Goal: Consume media (video, audio)

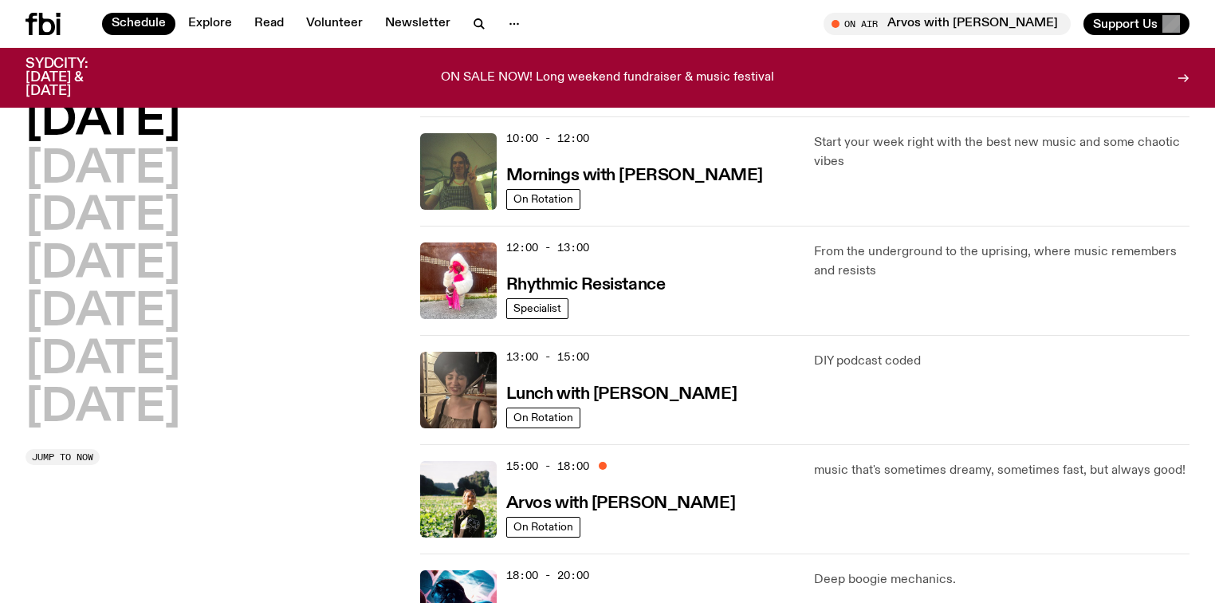
scroll to position [246, 0]
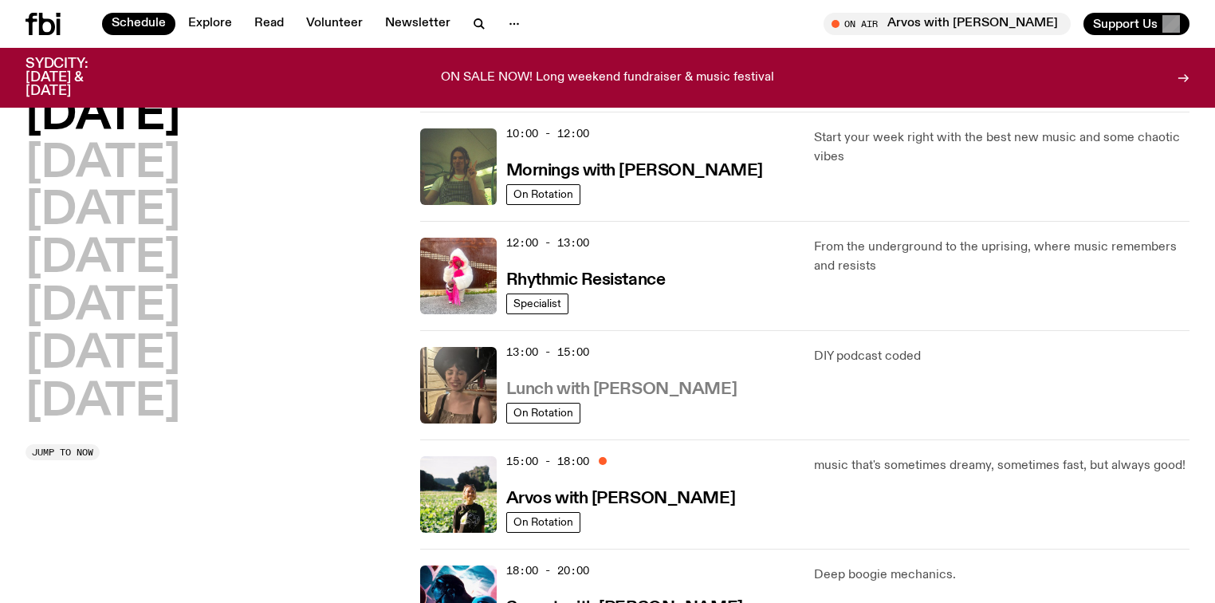
click at [615, 389] on h3 "Lunch with [PERSON_NAME]" at bounding box center [621, 389] width 230 height 17
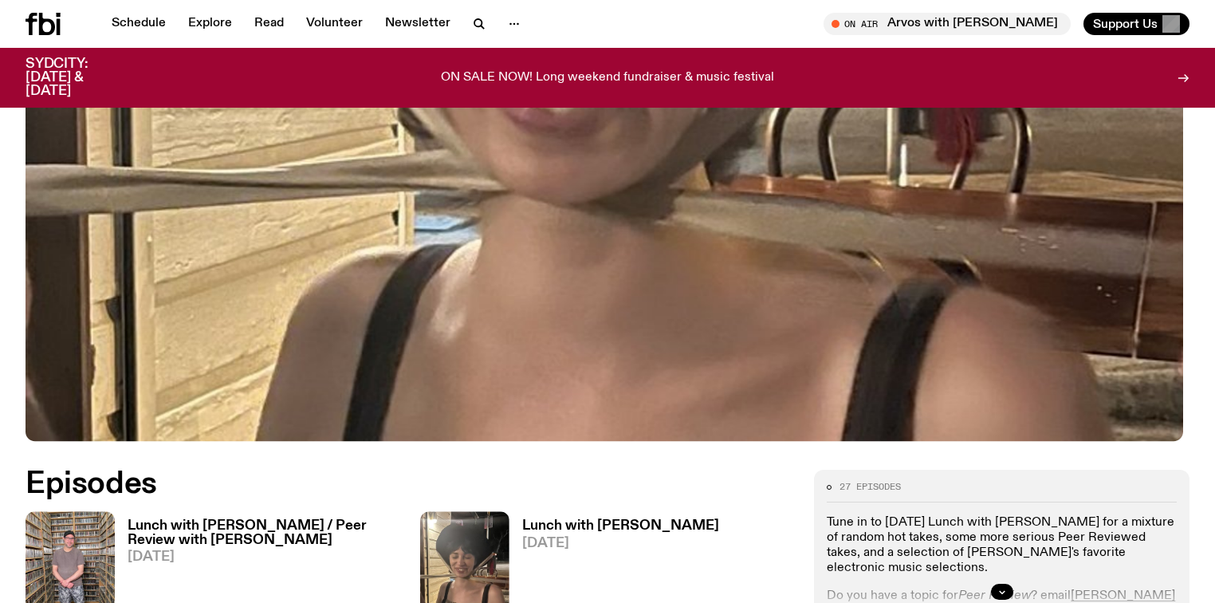
scroll to position [691, 0]
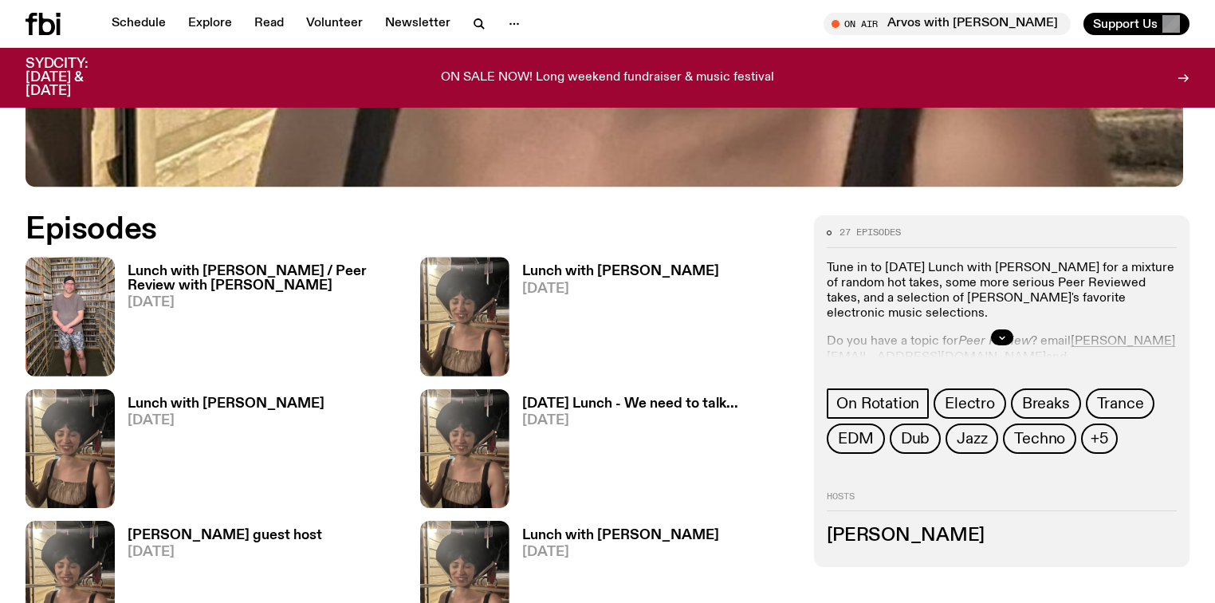
click at [184, 268] on h3 "Lunch with [PERSON_NAME] / Peer Review with [PERSON_NAME]" at bounding box center [264, 278] width 273 height 27
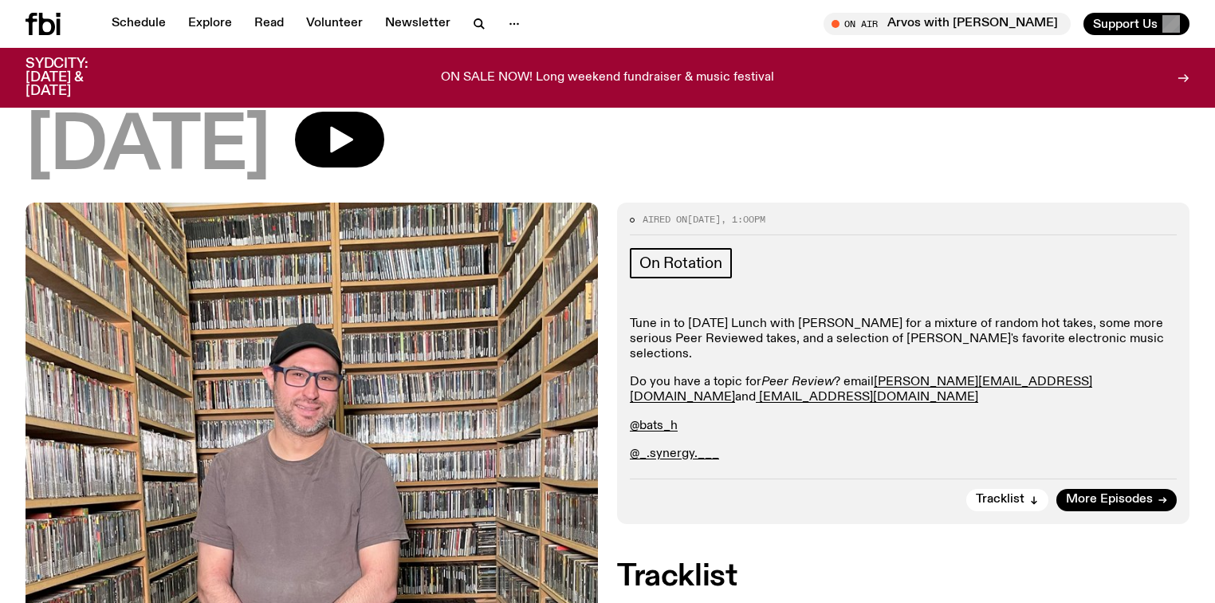
scroll to position [248, 0]
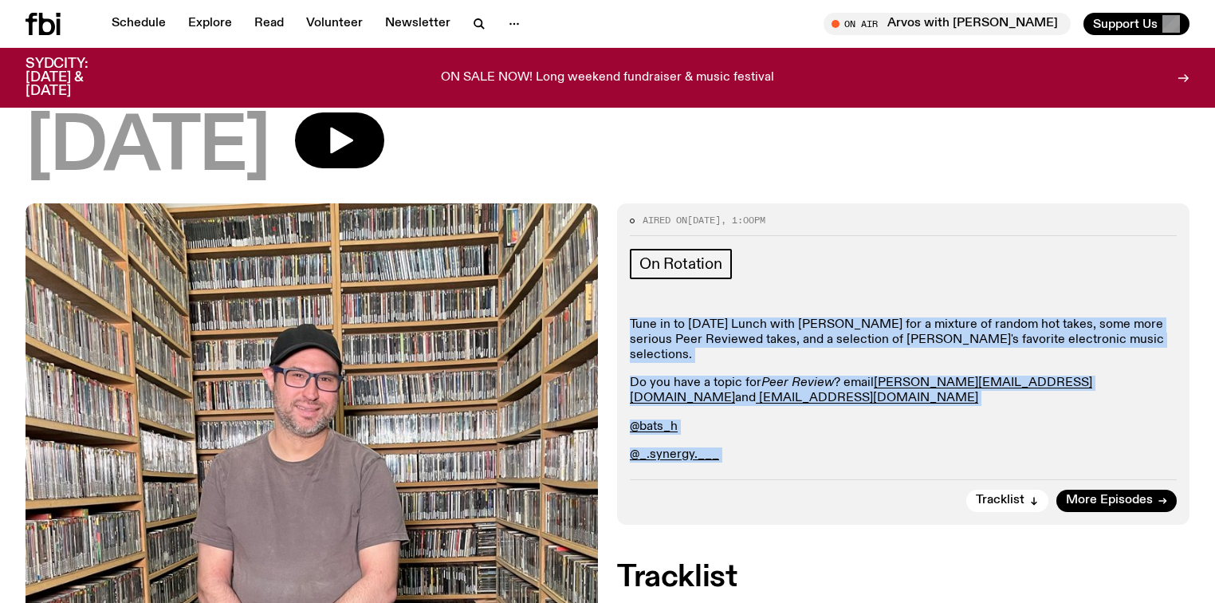
drag, startPoint x: 630, startPoint y: 250, endPoint x: 753, endPoint y: 370, distance: 171.9
click at [753, 370] on div "Aired on 08.09.25 , 1:00pm On Rotation Tune in to Monday Lunch with Batoul Hodr…" at bounding box center [903, 363] width 572 height 321
copy div "Tune in to Monday Lunch with Batoul Hodroj for a mixture of random hot takes, s…"
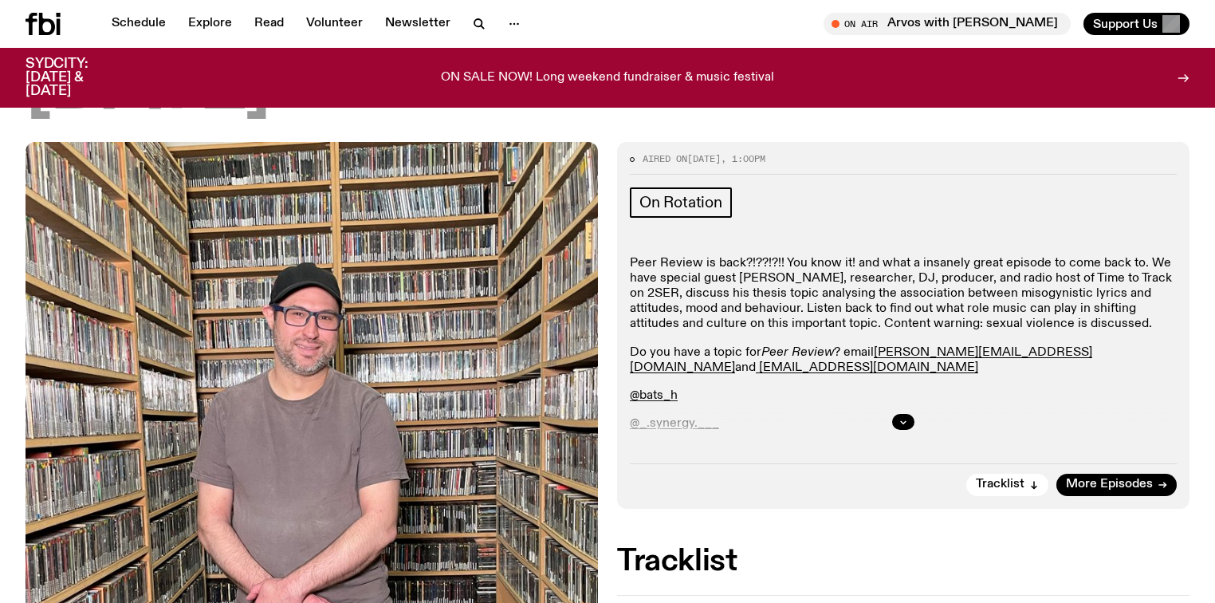
scroll to position [373, 0]
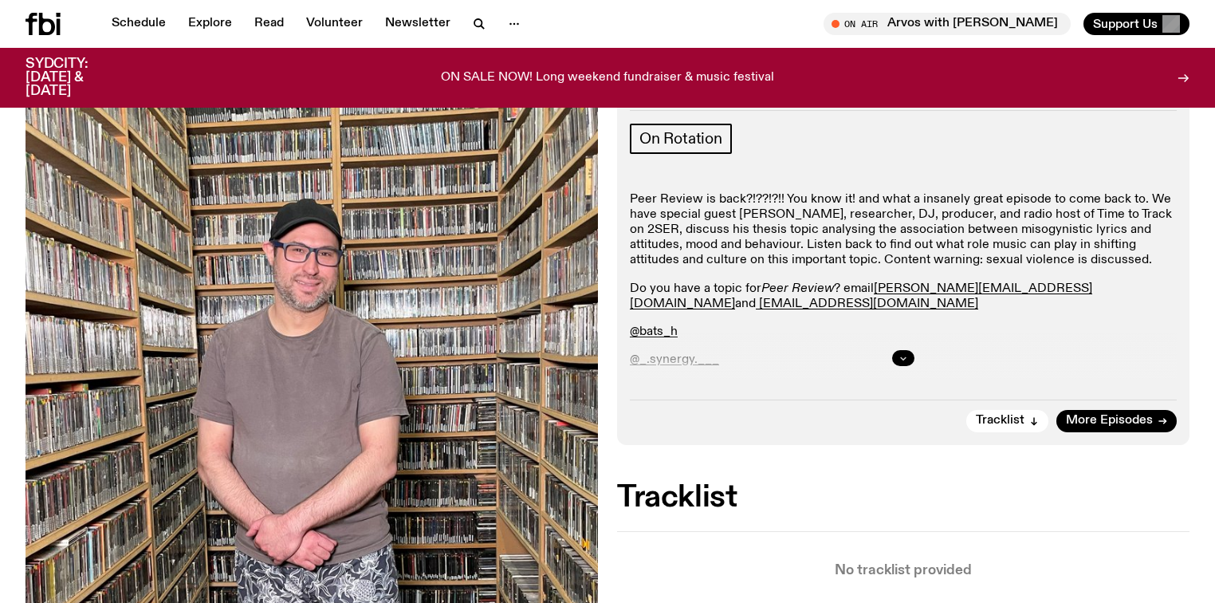
click at [902, 353] on icon "button" at bounding box center [903, 358] width 10 height 10
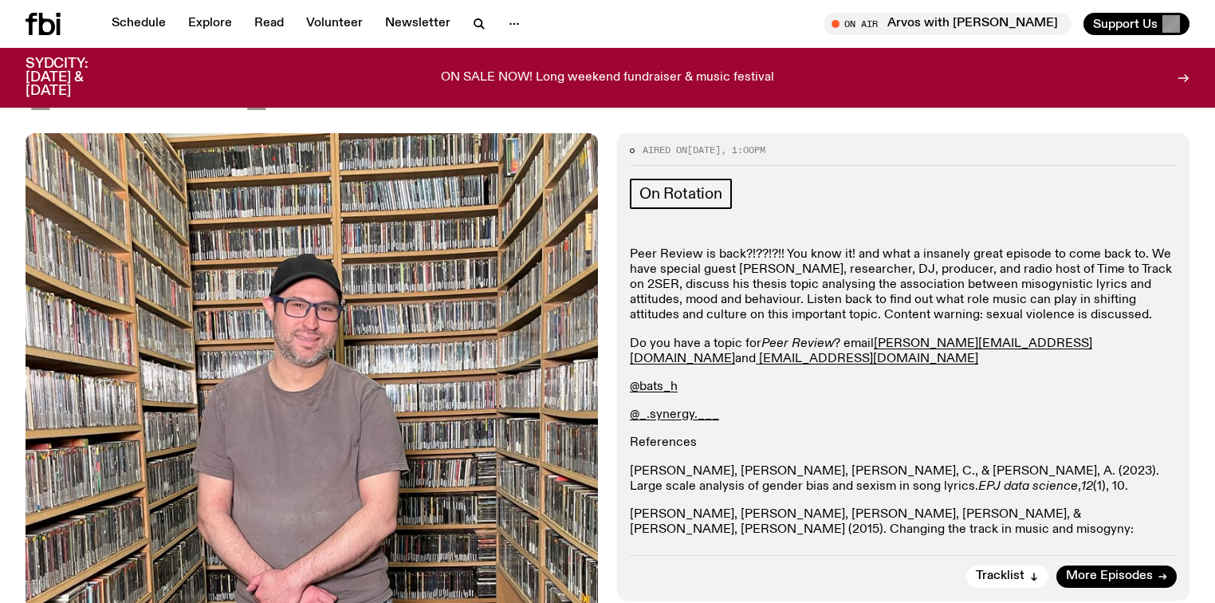
scroll to position [246, 0]
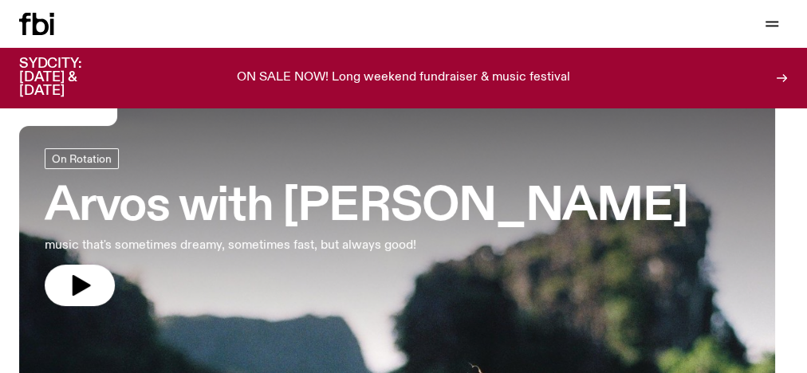
scroll to position [64, 0]
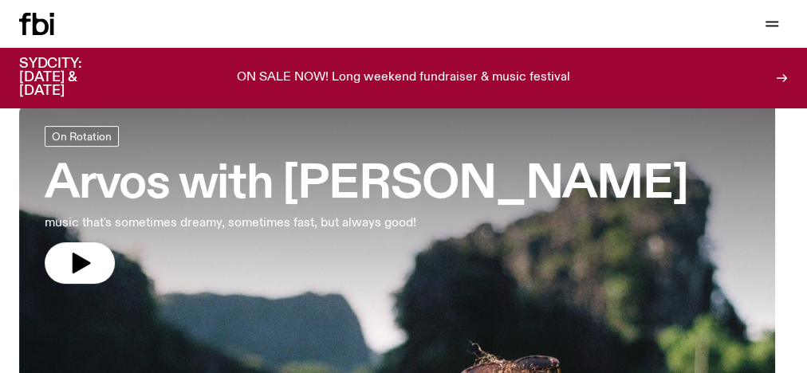
click at [41, 29] on icon at bounding box center [41, 24] width 16 height 22
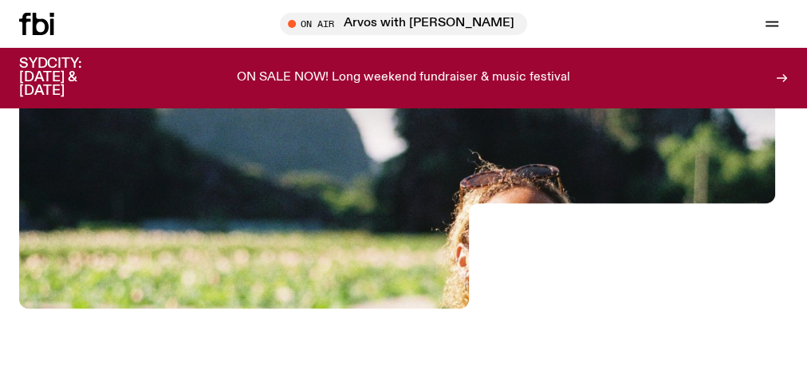
scroll to position [0, 0]
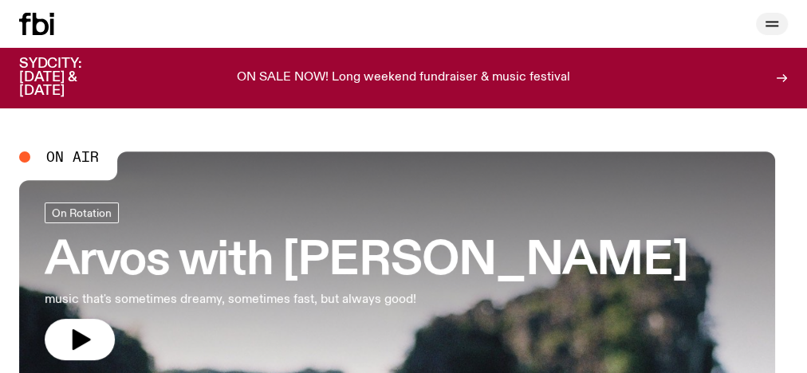
click at [765, 33] on icon "button" at bounding box center [771, 23] width 19 height 19
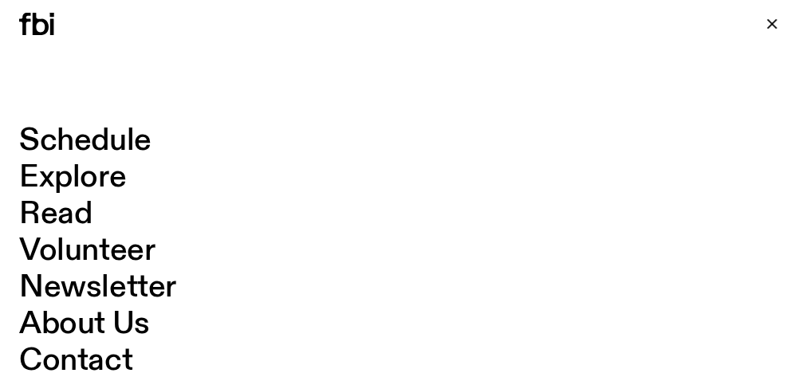
click at [135, 138] on link "Schedule" at bounding box center [85, 141] width 132 height 30
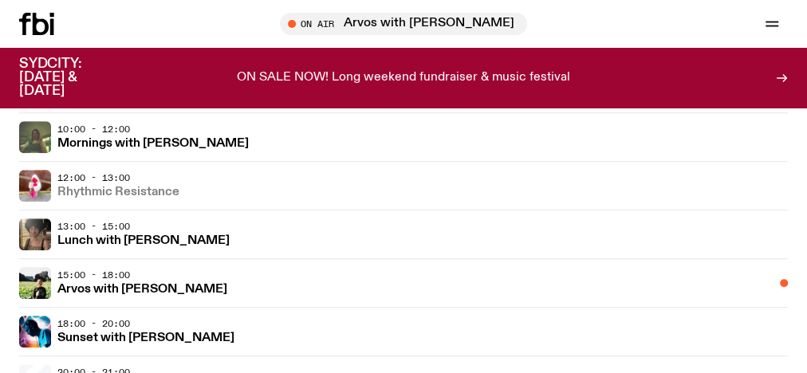
scroll to position [509, 0]
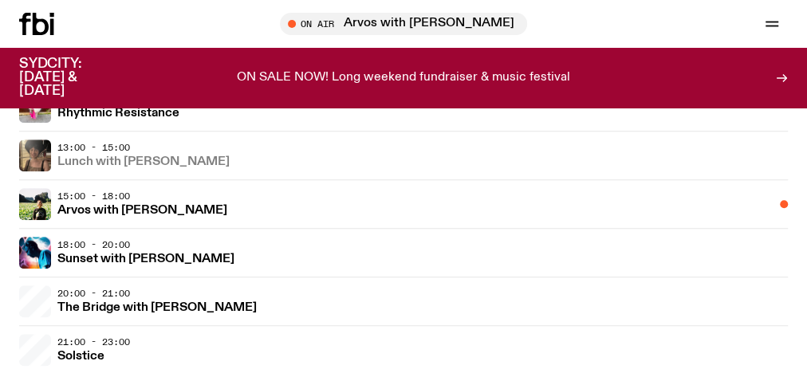
click at [230, 168] on h3 "Lunch with Batoul Hodroj" at bounding box center [143, 162] width 172 height 12
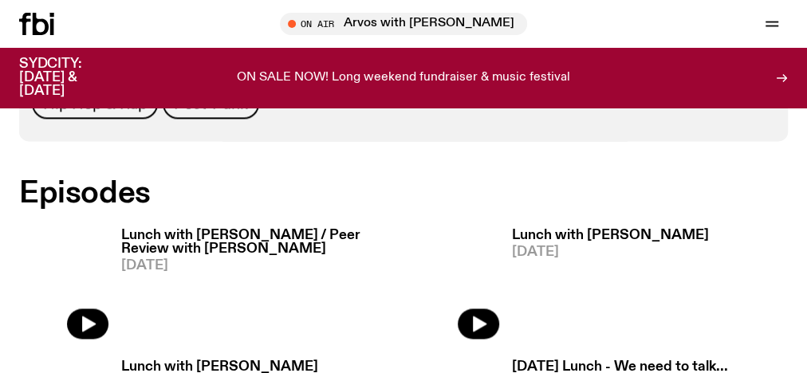
scroll to position [945, 0]
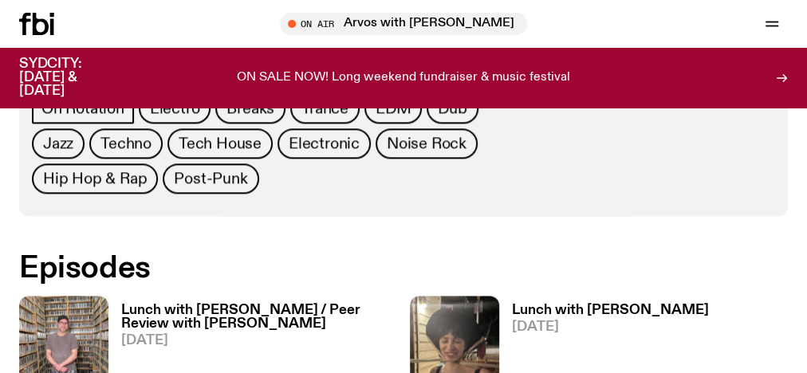
click at [194, 304] on h3 "Lunch with [PERSON_NAME] / Peer Review with [PERSON_NAME]" at bounding box center [259, 317] width 276 height 27
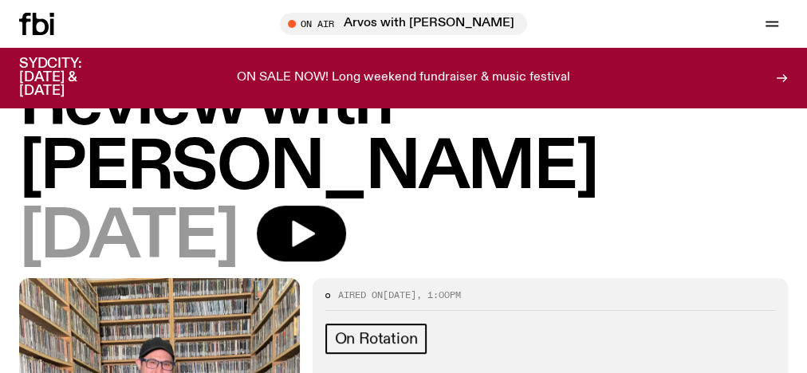
scroll to position [116, 0]
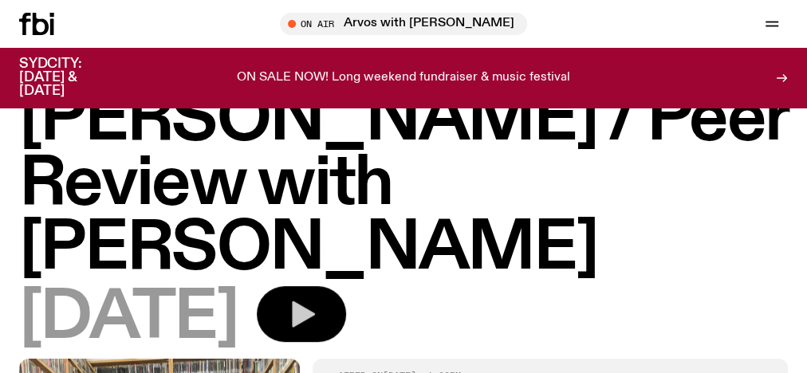
click at [317, 298] on icon "button" at bounding box center [301, 314] width 32 height 32
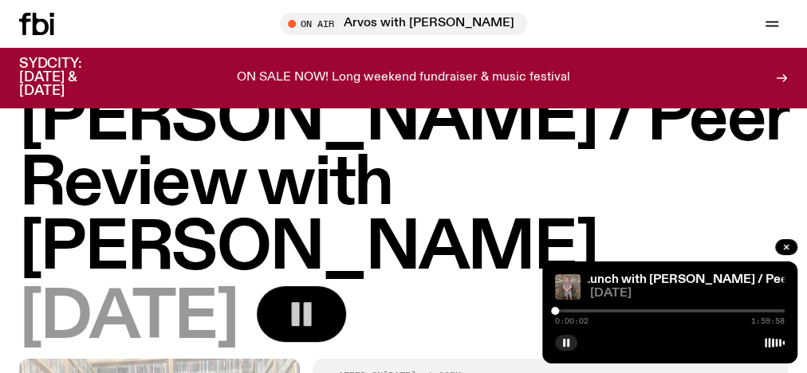
click at [563, 315] on div "0:00:02 1:59:58" at bounding box center [670, 315] width 230 height 19
click at [560, 312] on div at bounding box center [670, 310] width 230 height 3
click at [559, 313] on div at bounding box center [558, 311] width 8 height 8
click at [564, 310] on div at bounding box center [670, 310] width 230 height 3
click at [568, 313] on div at bounding box center [568, 311] width 8 height 8
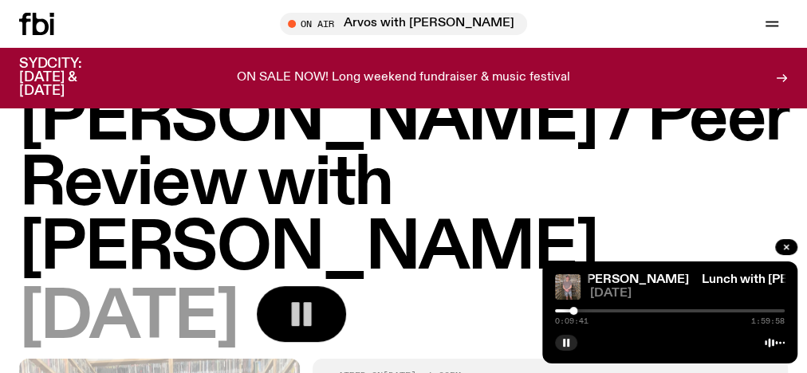
click at [573, 312] on div at bounding box center [573, 311] width 8 height 8
click at [576, 311] on div at bounding box center [573, 311] width 8 height 8
click at [580, 312] on div at bounding box center [576, 311] width 8 height 8
click at [579, 314] on div at bounding box center [580, 311] width 8 height 8
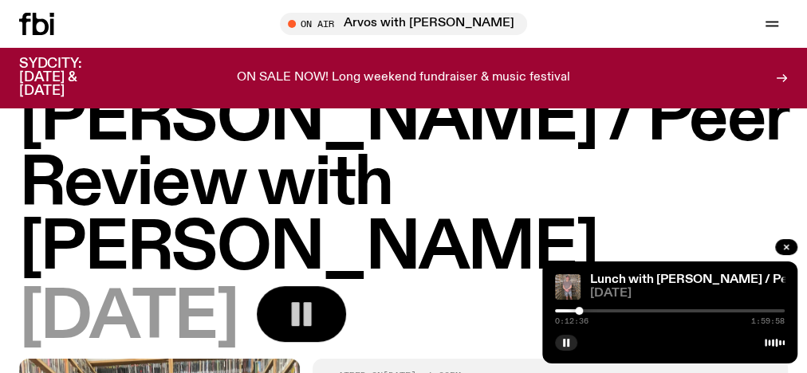
click at [578, 314] on div at bounding box center [579, 311] width 8 height 8
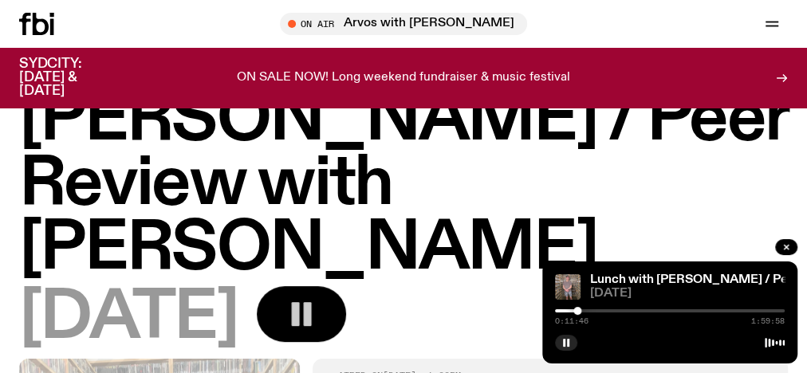
click at [577, 309] on div at bounding box center [577, 311] width 8 height 8
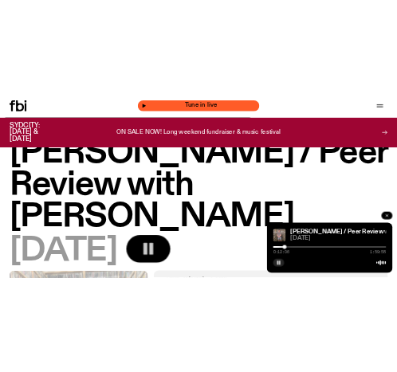
scroll to position [127, 0]
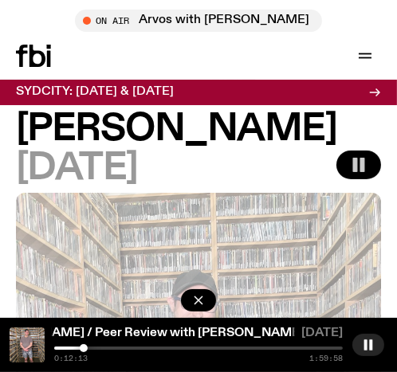
click at [87, 351] on div "0:12:13 1:59:58" at bounding box center [198, 355] width 289 height 16
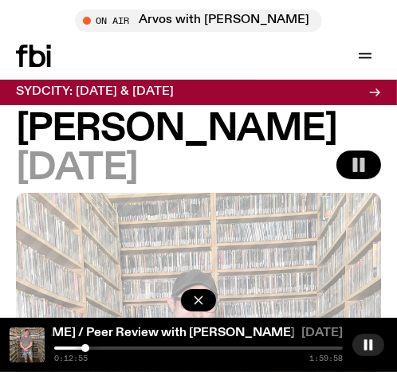
click at [88, 351] on div at bounding box center [85, 348] width 8 height 8
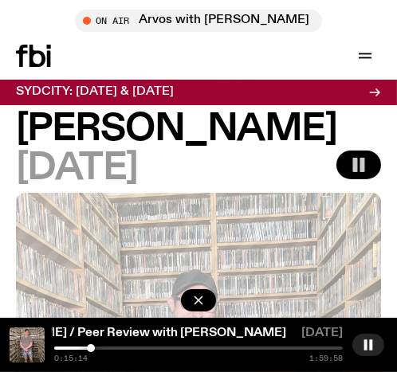
click at [92, 350] on div at bounding box center [91, 348] width 8 height 8
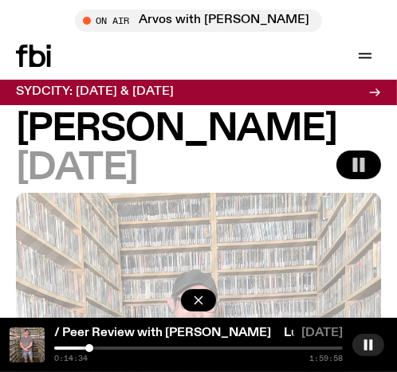
click at [88, 349] on div at bounding box center [89, 348] width 8 height 8
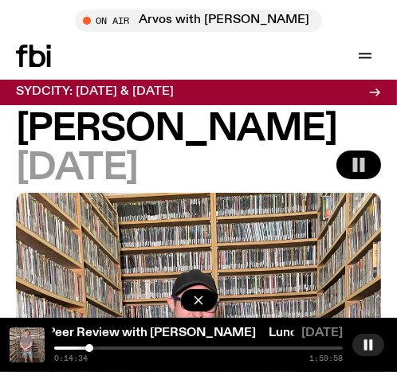
click at [89, 351] on div at bounding box center [89, 348] width 8 height 8
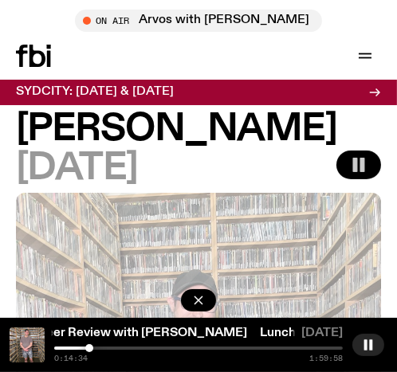
click at [91, 351] on div at bounding box center [89, 348] width 8 height 8
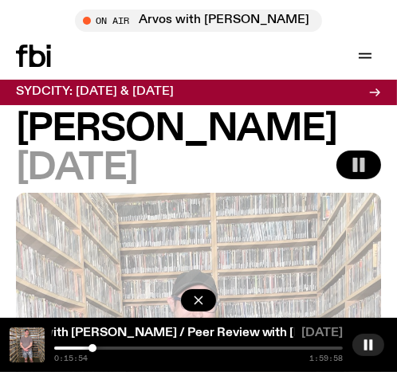
click at [94, 350] on div at bounding box center [92, 348] width 8 height 8
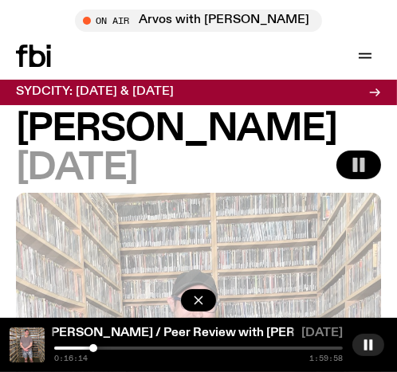
click at [92, 351] on div at bounding box center [93, 348] width 8 height 8
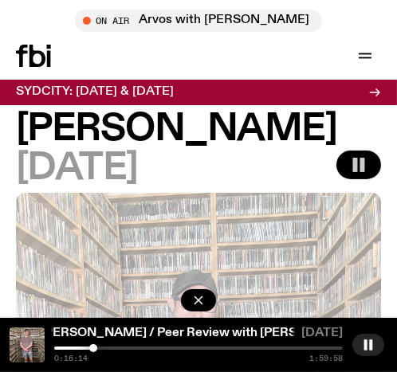
click at [91, 351] on div at bounding box center [93, 348] width 8 height 8
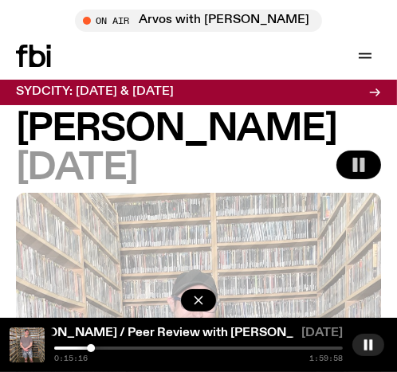
click at [91, 350] on div at bounding box center [91, 348] width 8 height 8
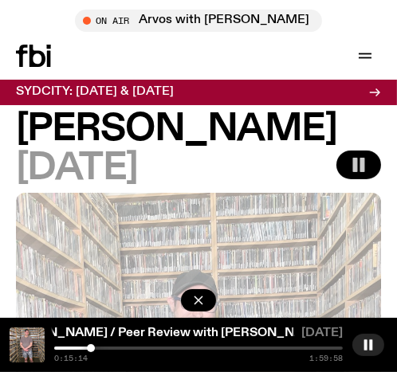
click at [93, 352] on div "0:15:14 1:59:58" at bounding box center [198, 355] width 289 height 16
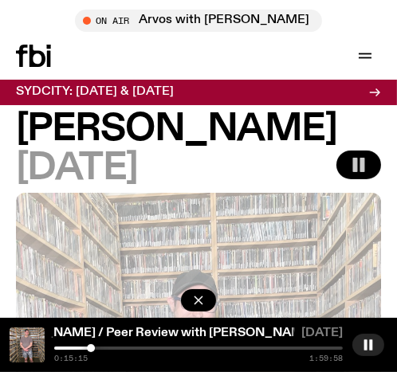
click at [93, 352] on div "0:15:15 1:59:58" at bounding box center [198, 355] width 289 height 16
click at [92, 349] on div at bounding box center [91, 348] width 8 height 8
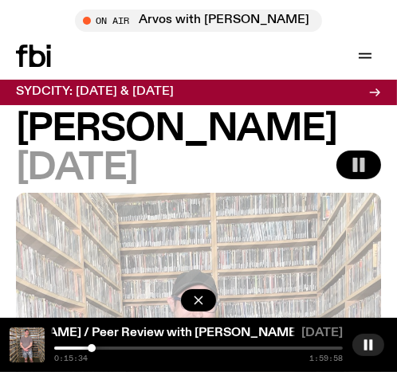
click at [92, 349] on div at bounding box center [92, 348] width 8 height 8
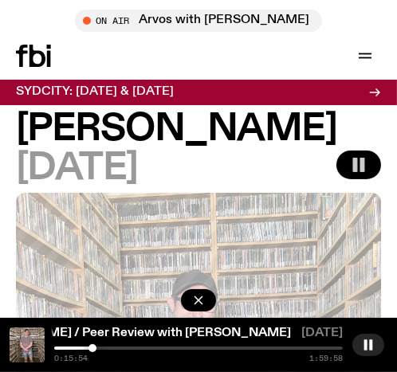
click at [93, 349] on div at bounding box center [92, 348] width 8 height 8
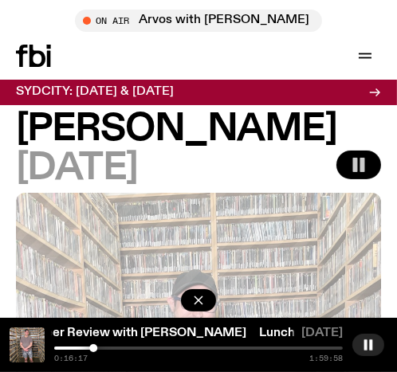
click at [96, 351] on div at bounding box center [93, 348] width 8 height 8
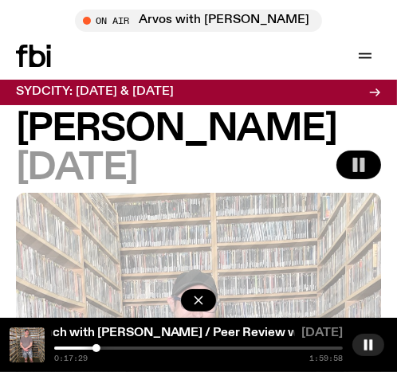
click at [100, 348] on div at bounding box center [96, 348] width 8 height 8
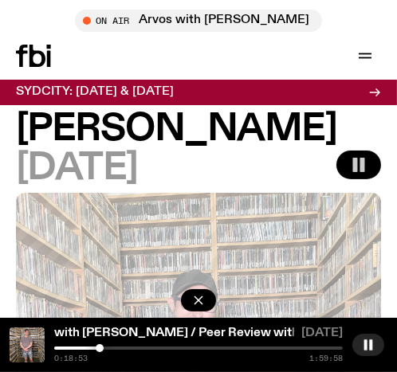
click at [103, 351] on div at bounding box center [100, 348] width 8 height 8
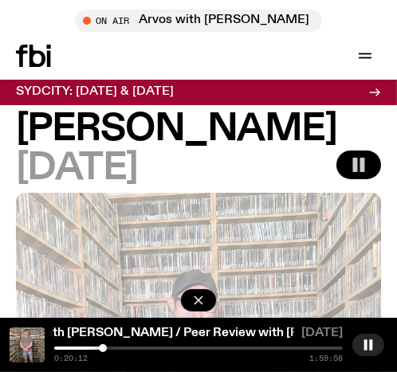
click at [103, 348] on div at bounding box center [103, 348] width 8 height 8
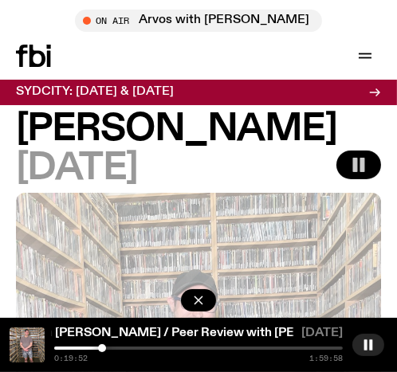
click at [100, 350] on div at bounding box center [102, 348] width 8 height 8
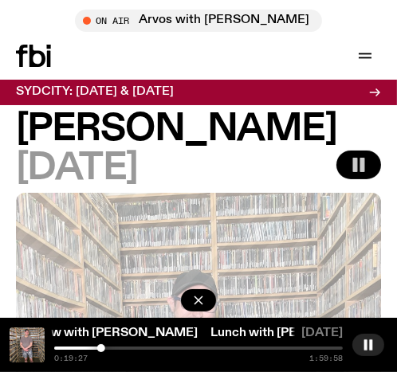
click at [104, 349] on div at bounding box center [101, 348] width 8 height 8
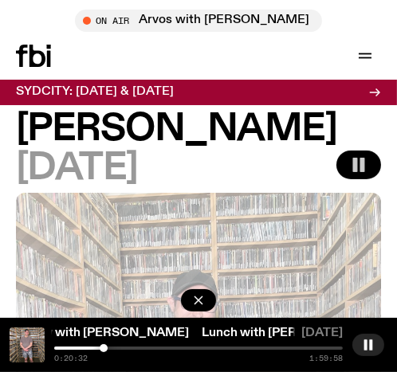
click at [105, 350] on div at bounding box center [104, 348] width 8 height 8
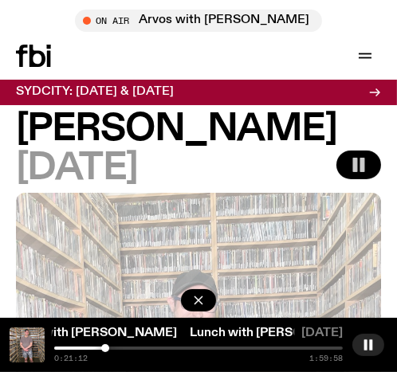
click at [108, 351] on div at bounding box center [105, 348] width 8 height 8
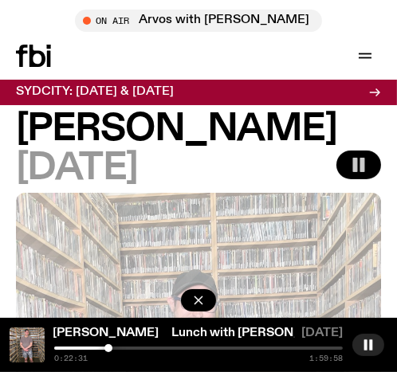
click at [109, 351] on div at bounding box center [108, 348] width 8 height 8
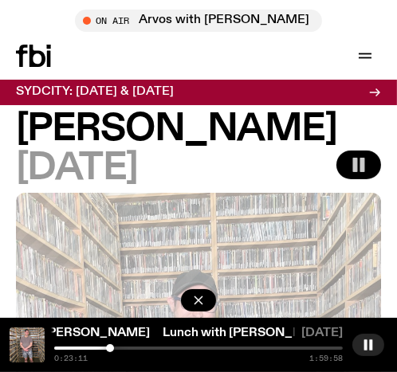
click at [111, 351] on div at bounding box center [110, 348] width 8 height 8
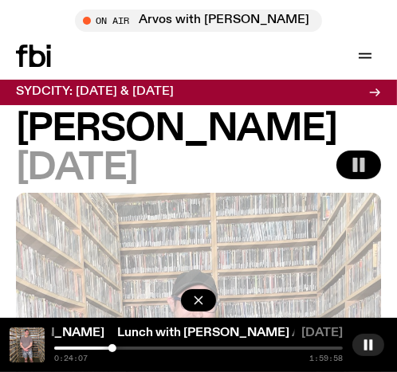
click at [108, 350] on div "0:24:07 1:59:58" at bounding box center [198, 355] width 289 height 16
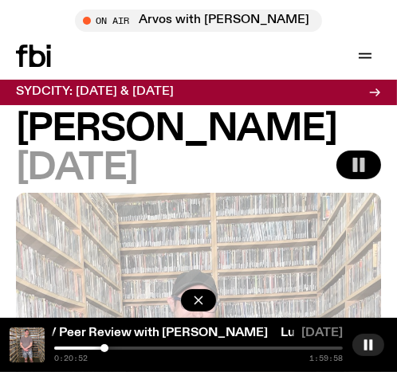
click at [104, 348] on div at bounding box center [104, 348] width 8 height 8
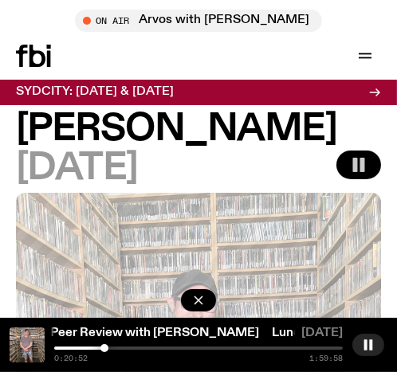
click at [106, 351] on div at bounding box center [104, 348] width 8 height 8
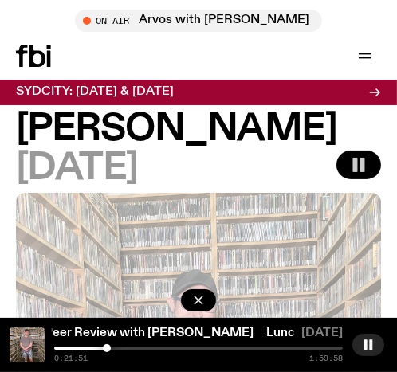
click at [109, 352] on div "0:21:51 1:59:58" at bounding box center [198, 355] width 289 height 16
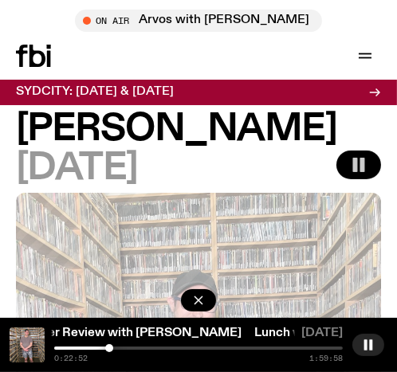
click at [112, 350] on div at bounding box center [109, 348] width 8 height 8
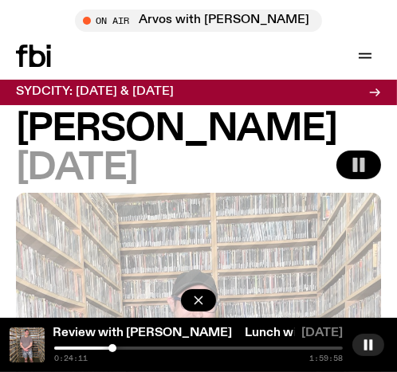
click at [112, 350] on div at bounding box center [112, 348] width 8 height 8
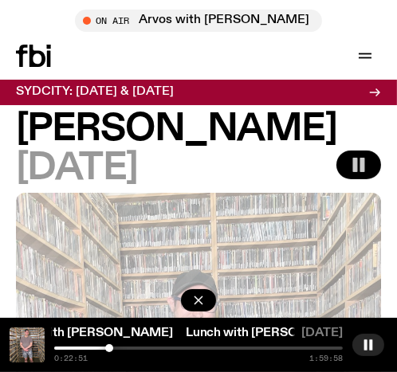
click at [109, 346] on div at bounding box center [109, 348] width 8 height 8
click at [112, 348] on div at bounding box center [109, 348] width 8 height 8
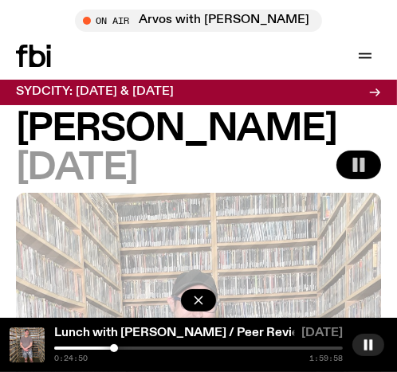
click at [115, 350] on div at bounding box center [114, 348] width 8 height 8
click at [116, 350] on div at bounding box center [115, 348] width 8 height 8
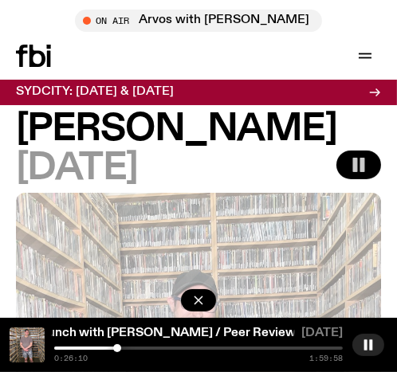
click at [118, 350] on div at bounding box center [117, 348] width 8 height 8
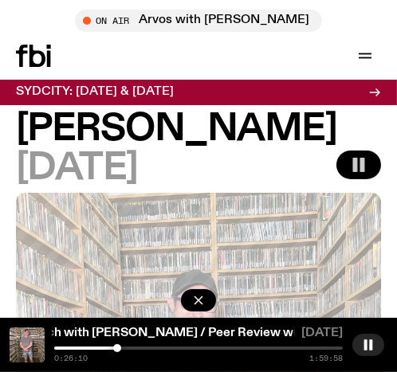
click at [116, 350] on div at bounding box center [117, 348] width 8 height 8
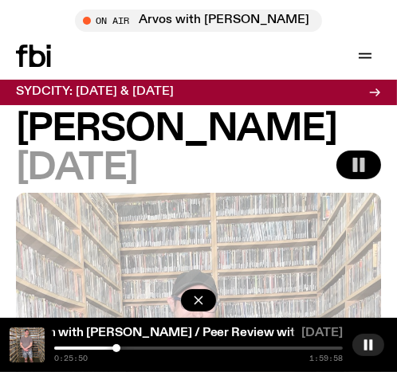
click at [116, 350] on div at bounding box center [116, 348] width 8 height 8
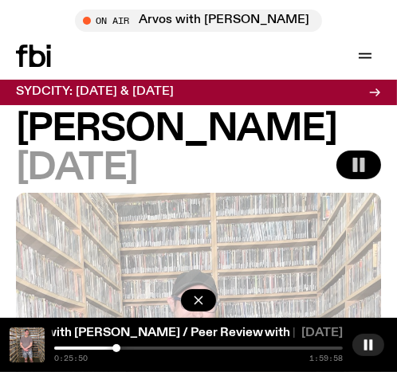
click at [117, 350] on div at bounding box center [116, 348] width 8 height 8
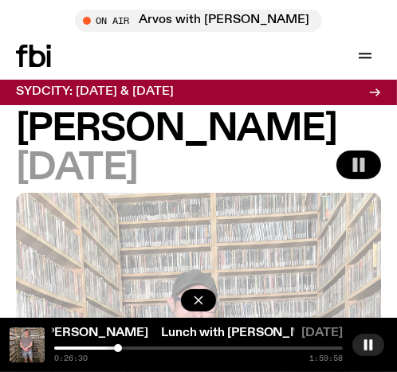
click at [118, 351] on div at bounding box center [118, 348] width 8 height 8
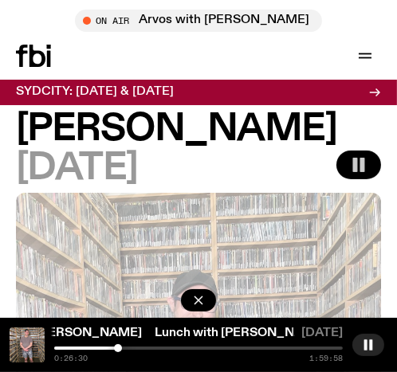
click at [120, 352] on div at bounding box center [118, 348] width 8 height 8
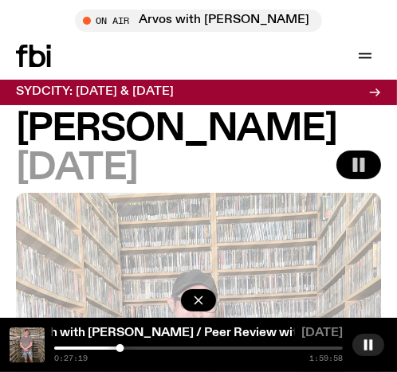
click at [125, 348] on div at bounding box center [198, 348] width 289 height 3
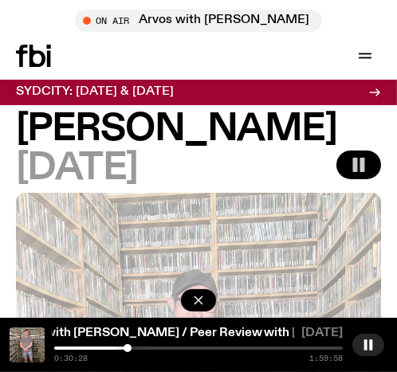
click at [129, 348] on div at bounding box center [128, 348] width 8 height 8
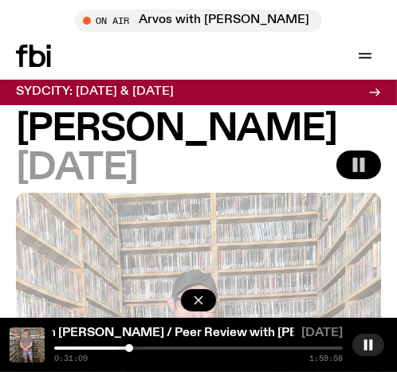
click at [132, 349] on div at bounding box center [129, 348] width 8 height 8
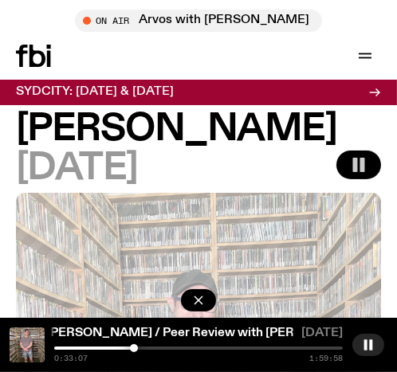
click at [134, 350] on div at bounding box center [134, 348] width 8 height 8
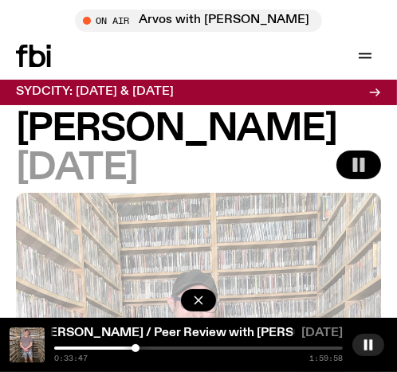
click at [136, 351] on div at bounding box center [136, 348] width 8 height 8
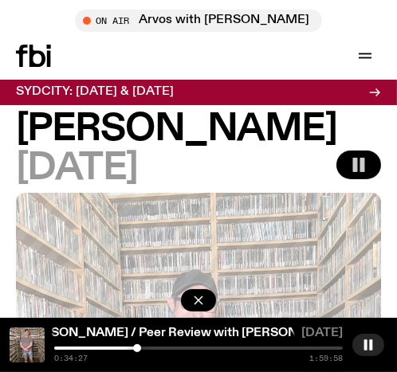
click at [138, 351] on div at bounding box center [137, 348] width 8 height 8
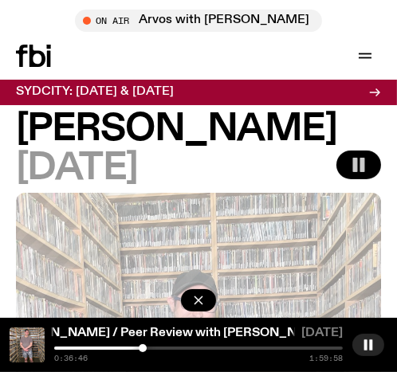
click at [143, 349] on div at bounding box center [143, 348] width 8 height 8
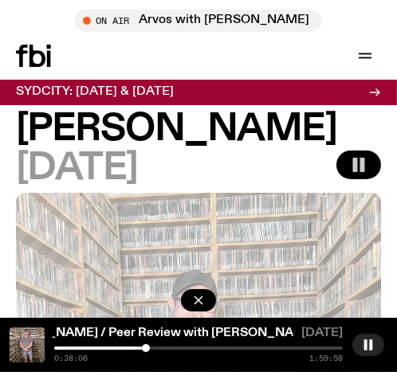
click at [147, 350] on div at bounding box center [146, 348] width 8 height 8
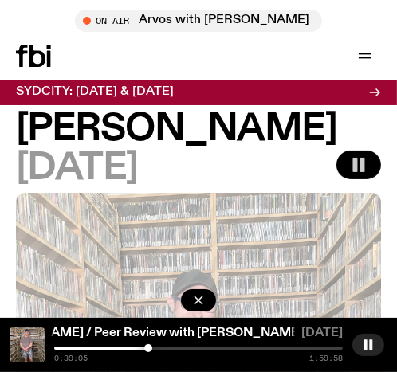
click at [148, 350] on div at bounding box center [148, 348] width 8 height 8
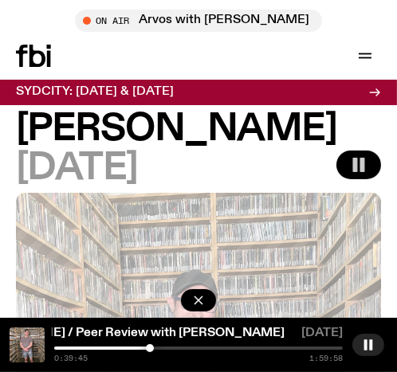
click at [150, 351] on div at bounding box center [150, 348] width 8 height 8
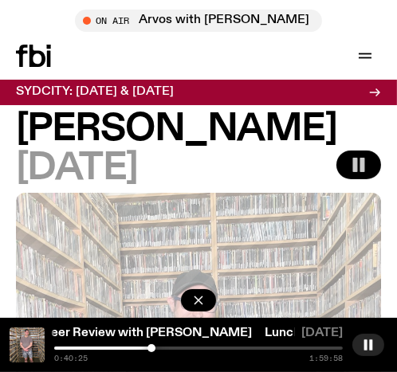
click at [151, 351] on div at bounding box center [151, 348] width 8 height 8
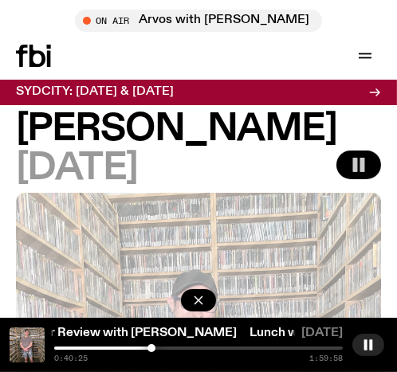
click at [151, 351] on div at bounding box center [151, 348] width 8 height 8
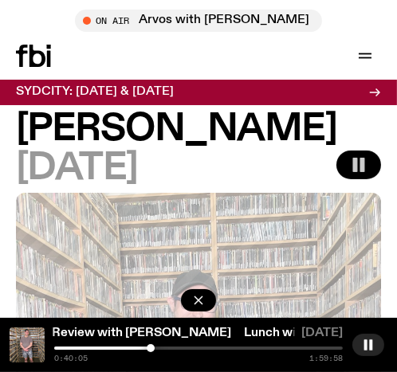
click at [150, 351] on div at bounding box center [151, 348] width 8 height 8
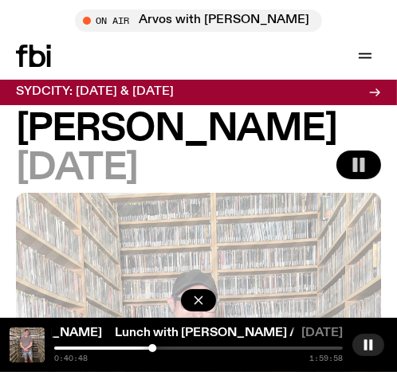
click at [154, 351] on div at bounding box center [152, 348] width 8 height 8
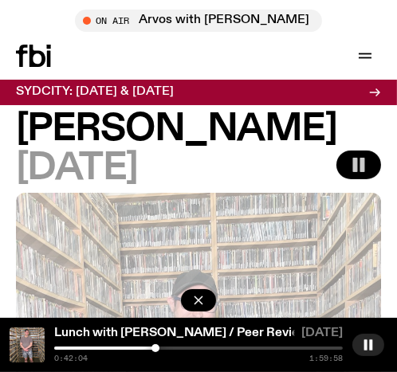
click at [155, 350] on div at bounding box center [155, 348] width 8 height 8
click at [158, 352] on div "0:42:05 1:59:58" at bounding box center [198, 355] width 289 height 16
click at [159, 350] on div "0:42:05 1:59:58" at bounding box center [198, 355] width 289 height 16
click at [159, 350] on div at bounding box center [155, 348] width 8 height 8
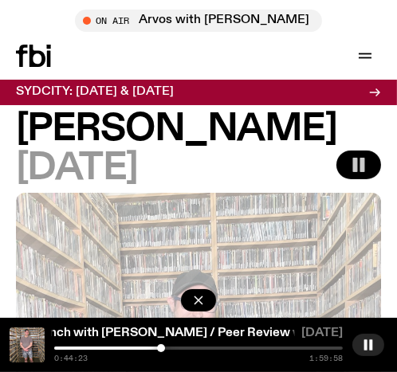
click at [162, 349] on div at bounding box center [161, 348] width 8 height 8
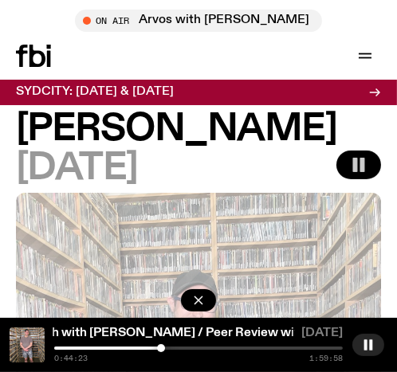
click at [161, 349] on div at bounding box center [161, 348] width 8 height 8
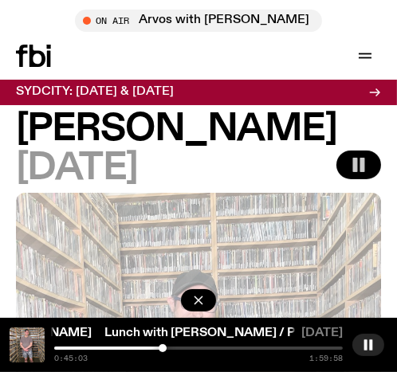
click at [163, 348] on div at bounding box center [163, 348] width 8 height 8
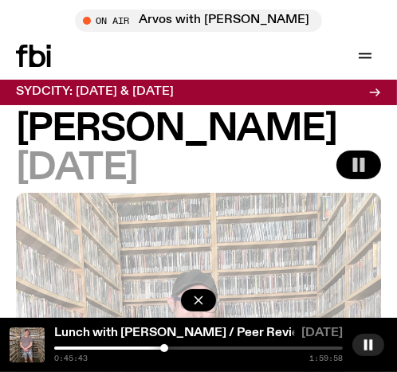
click at [164, 348] on div at bounding box center [164, 348] width 8 height 8
click at [167, 349] on div at bounding box center [164, 348] width 8 height 8
click at [168, 349] on div at bounding box center [168, 348] width 8 height 8
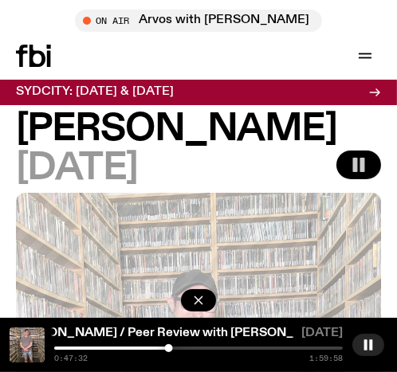
click at [172, 347] on div at bounding box center [198, 348] width 289 height 3
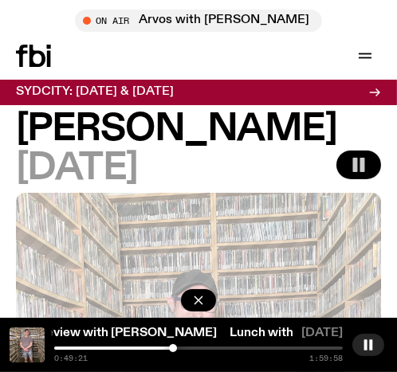
click at [174, 348] on div at bounding box center [173, 348] width 8 height 8
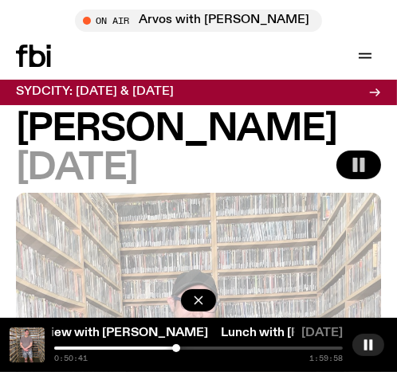
click at [176, 349] on div at bounding box center [176, 348] width 8 height 8
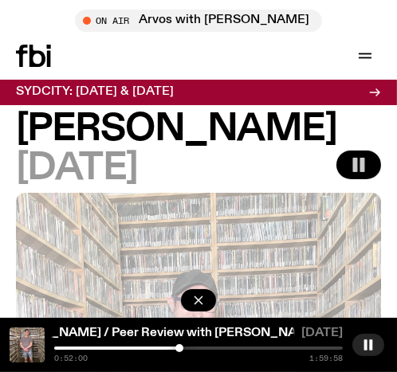
click at [180, 348] on div at bounding box center [179, 348] width 8 height 8
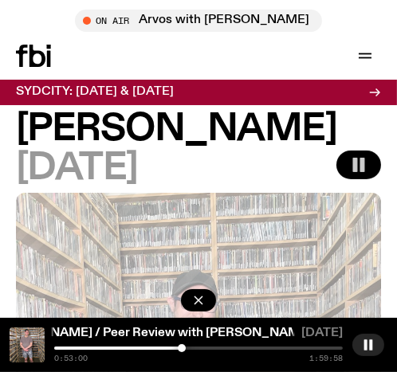
click at [183, 352] on div at bounding box center [182, 348] width 8 height 8
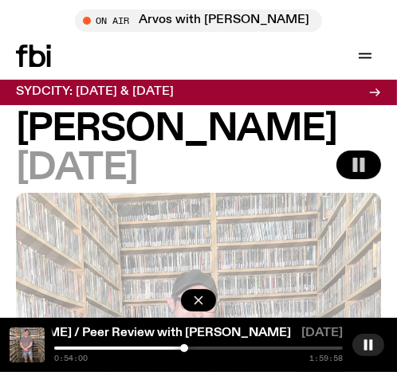
click at [185, 349] on div at bounding box center [184, 348] width 8 height 8
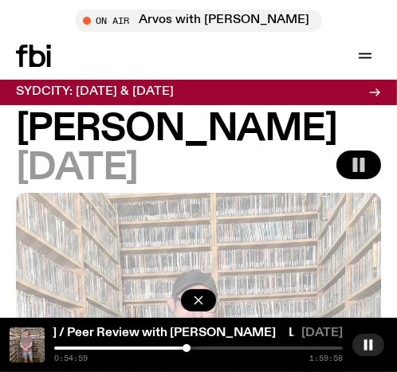
click at [187, 350] on div at bounding box center [187, 348] width 8 height 8
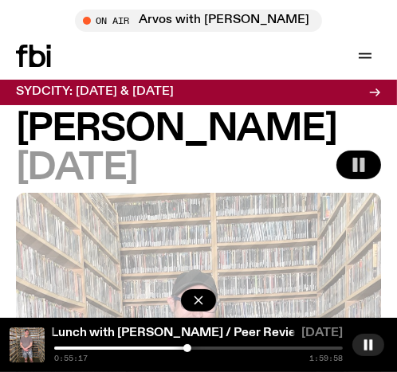
click at [180, 348] on div at bounding box center [43, 348] width 289 height 3
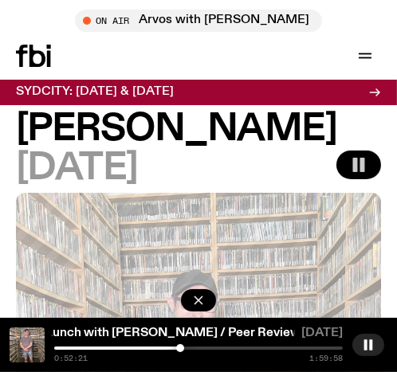
click at [182, 349] on div at bounding box center [180, 348] width 8 height 8
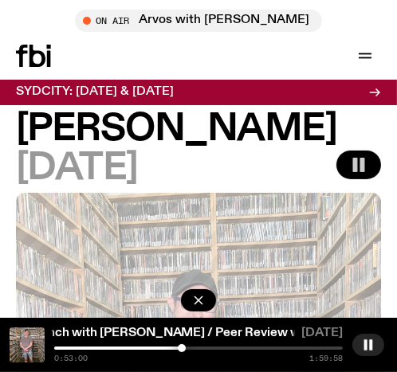
click at [183, 349] on div at bounding box center [182, 348] width 8 height 8
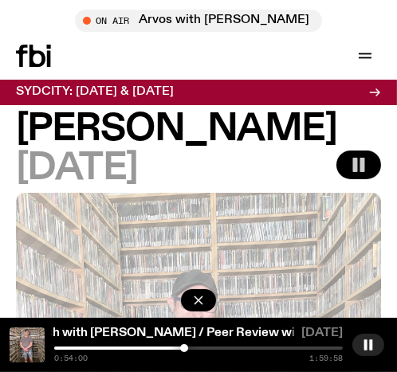
click at [184, 350] on div at bounding box center [184, 348] width 8 height 8
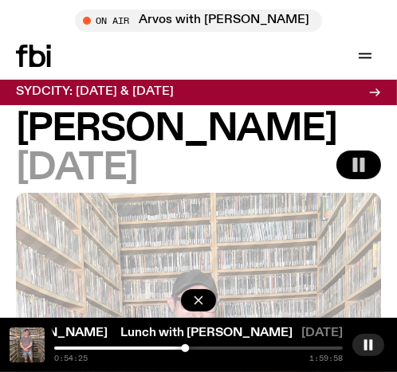
click at [191, 348] on div at bounding box center [198, 348] width 289 height 3
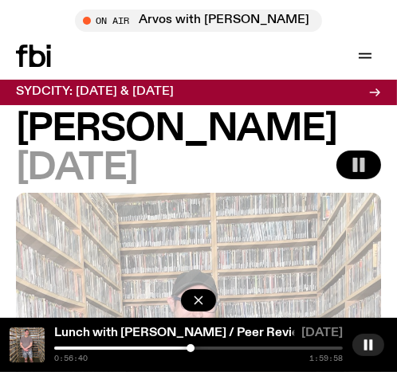
click at [192, 351] on div at bounding box center [191, 348] width 8 height 8
click at [194, 351] on div at bounding box center [193, 348] width 8 height 8
click at [195, 351] on div at bounding box center [195, 348] width 8 height 8
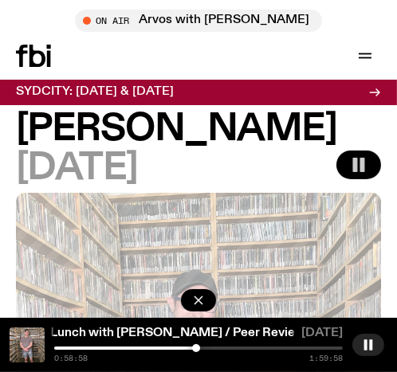
click at [198, 351] on div at bounding box center [196, 348] width 8 height 8
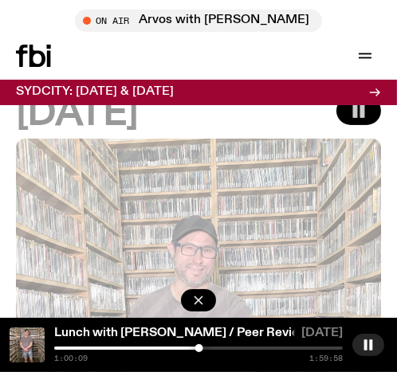
scroll to position [254, 0]
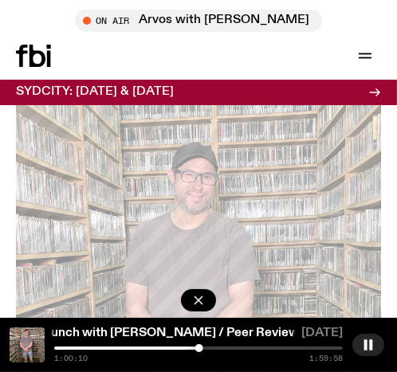
click at [200, 349] on div at bounding box center [199, 348] width 8 height 8
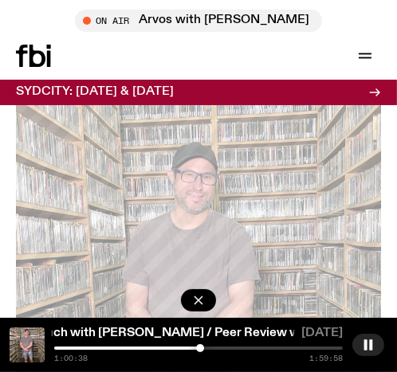
click at [202, 349] on div at bounding box center [200, 348] width 8 height 8
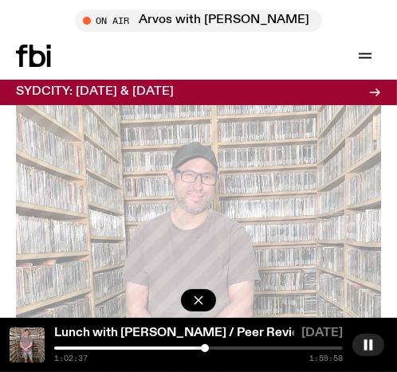
click at [210, 348] on div at bounding box center [198, 348] width 289 height 3
click at [214, 348] on div at bounding box center [210, 348] width 8 height 8
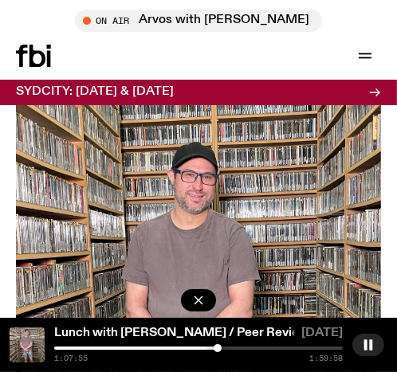
click at [222, 351] on div at bounding box center [218, 348] width 8 height 8
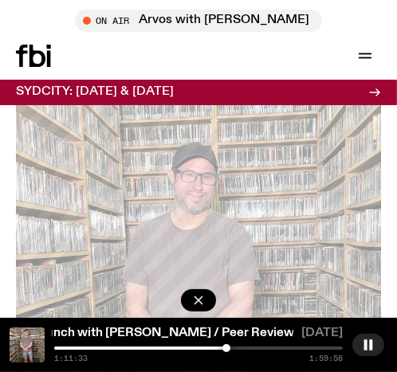
click at [226, 349] on div at bounding box center [226, 348] width 8 height 8
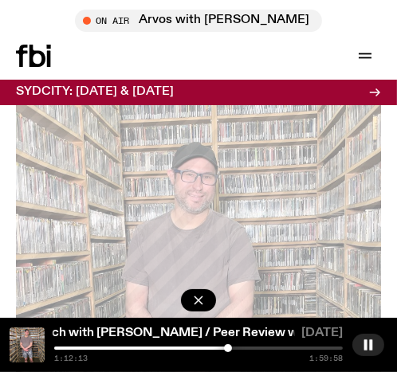
click at [229, 349] on div at bounding box center [228, 348] width 8 height 8
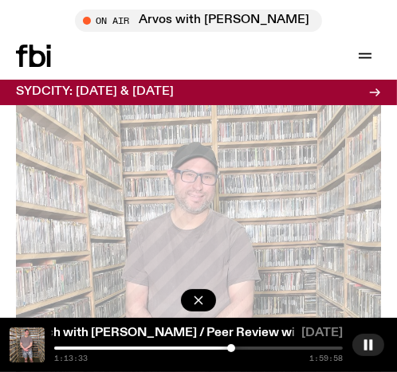
click at [235, 352] on div at bounding box center [231, 348] width 8 height 8
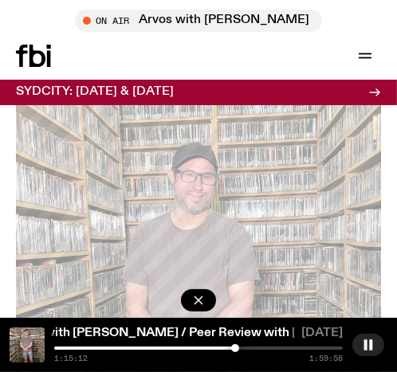
click at [244, 350] on div "1:15:12 1:59:58" at bounding box center [198, 355] width 289 height 16
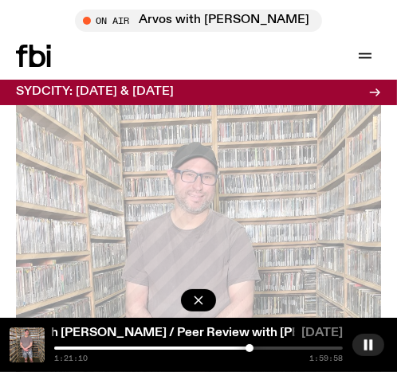
drag, startPoint x: 238, startPoint y: 350, endPoint x: 250, endPoint y: 353, distance: 12.4
click at [250, 353] on div "1:21:10 1:59:58" at bounding box center [198, 355] width 289 height 16
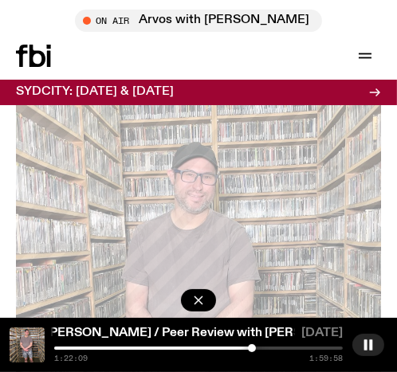
click at [253, 348] on div at bounding box center [252, 348] width 8 height 8
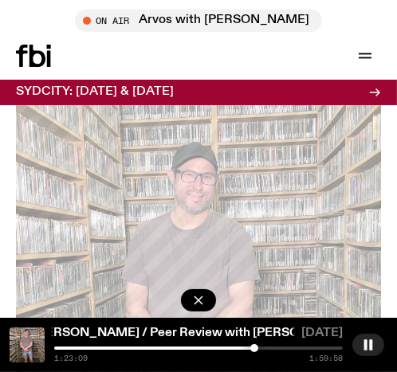
click at [257, 348] on div at bounding box center [254, 348] width 8 height 8
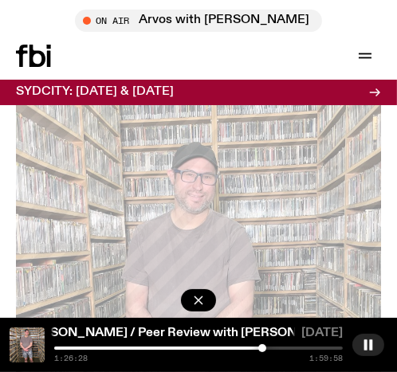
click at [262, 350] on div at bounding box center [262, 348] width 8 height 8
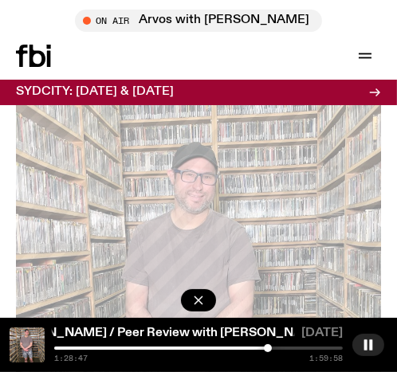
click at [268, 351] on div at bounding box center [268, 348] width 8 height 8
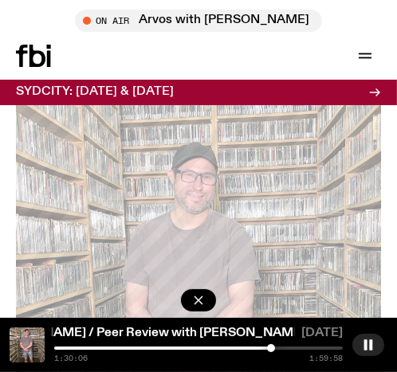
click at [275, 352] on div at bounding box center [271, 348] width 8 height 8
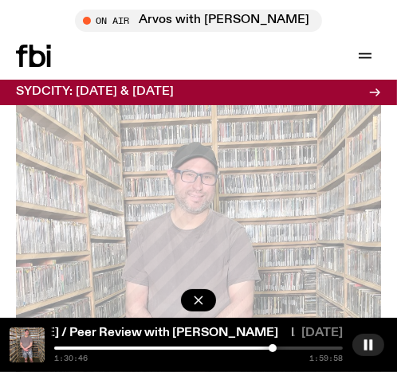
click at [273, 350] on div at bounding box center [273, 348] width 8 height 8
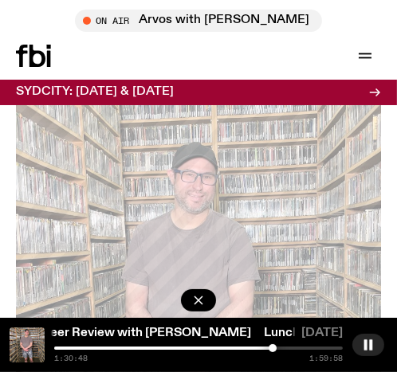
click at [269, 349] on div at bounding box center [273, 348] width 8 height 8
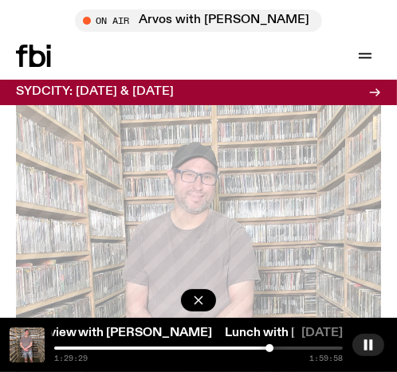
click at [273, 348] on div at bounding box center [198, 348] width 289 height 3
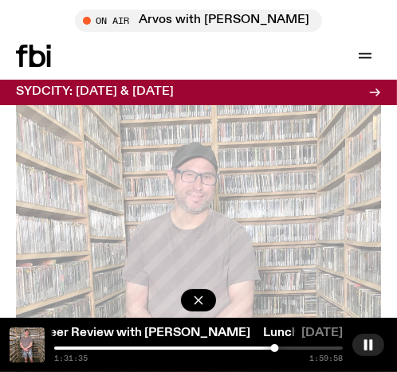
click at [278, 349] on div at bounding box center [274, 348] width 8 height 8
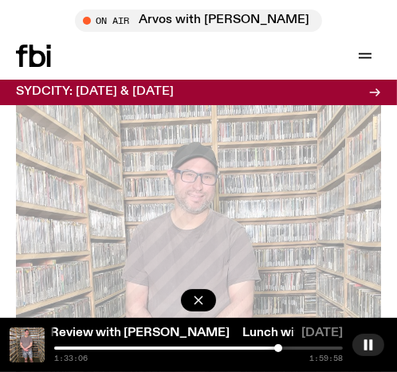
click at [280, 350] on div at bounding box center [278, 348] width 8 height 8
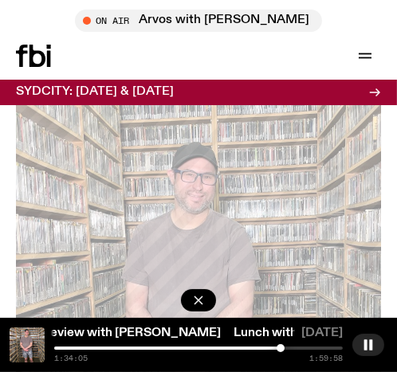
click at [281, 350] on div at bounding box center [281, 348] width 8 height 8
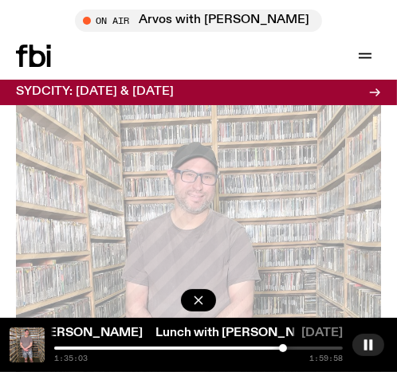
click at [285, 352] on div "1:35:03 1:59:58" at bounding box center [198, 355] width 289 height 16
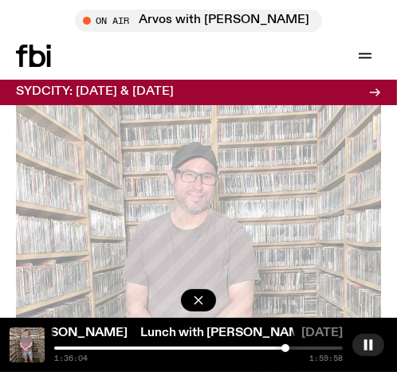
click at [285, 351] on div at bounding box center [285, 348] width 8 height 8
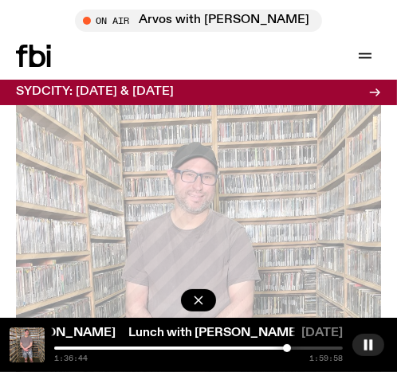
click at [287, 351] on div at bounding box center [287, 348] width 8 height 8
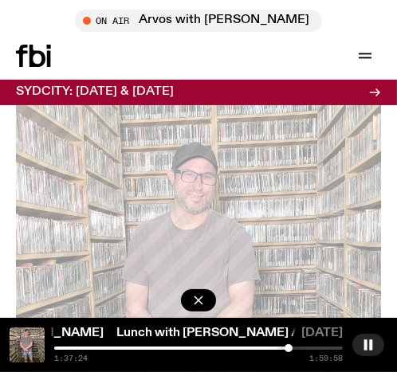
click at [289, 351] on div at bounding box center [289, 348] width 8 height 8
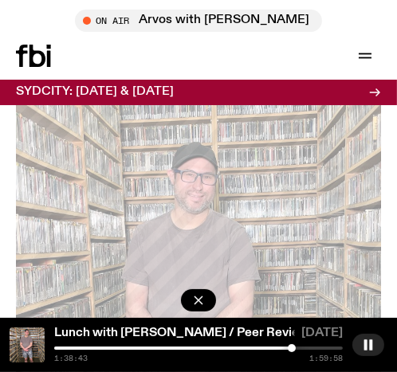
click at [292, 351] on div at bounding box center [292, 348] width 8 height 8
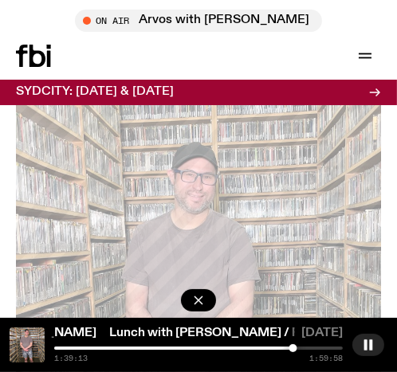
click at [293, 348] on div at bounding box center [293, 348] width 8 height 8
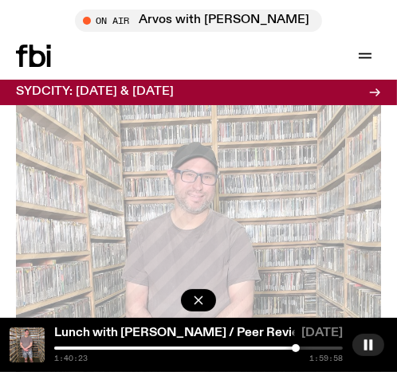
click at [297, 348] on div at bounding box center [296, 348] width 8 height 8
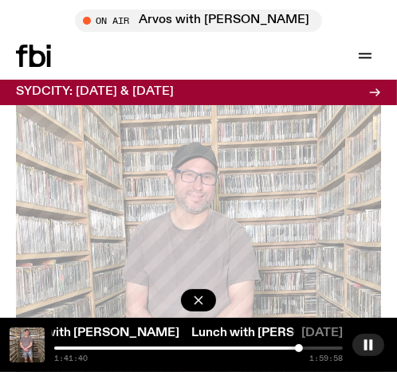
click at [294, 348] on div at bounding box center [154, 348] width 289 height 3
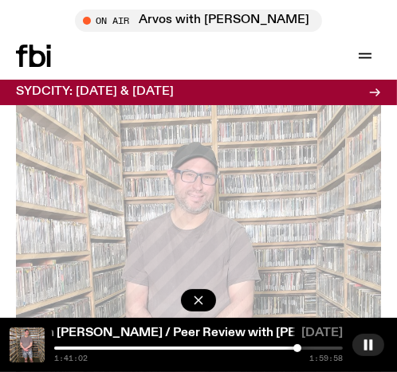
click at [299, 350] on div at bounding box center [297, 348] width 8 height 8
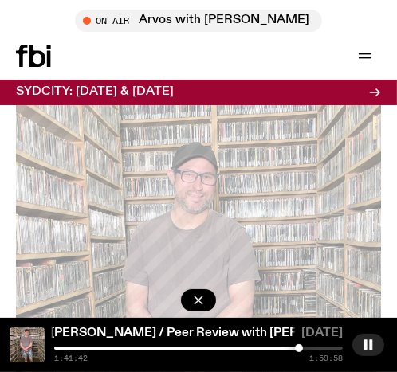
click at [302, 350] on div at bounding box center [299, 348] width 8 height 8
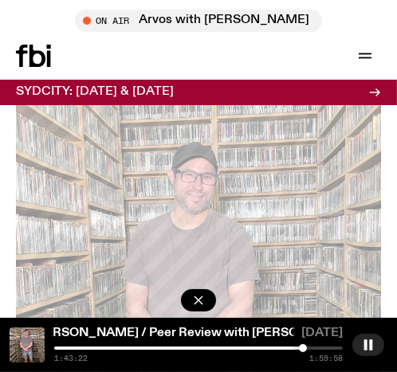
click at [303, 350] on div at bounding box center [303, 348] width 8 height 8
click at [305, 350] on div at bounding box center [305, 348] width 8 height 8
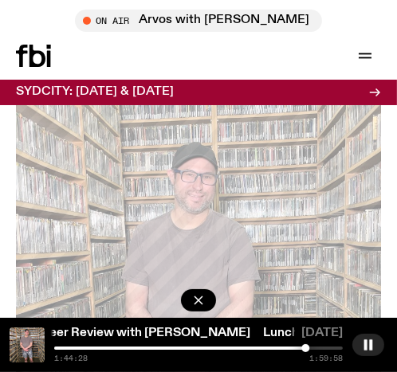
click at [309, 348] on div at bounding box center [305, 348] width 8 height 8
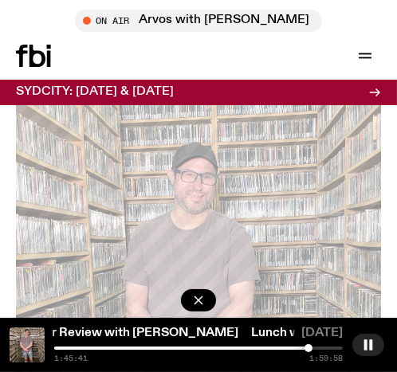
click at [309, 348] on div at bounding box center [309, 348] width 8 height 8
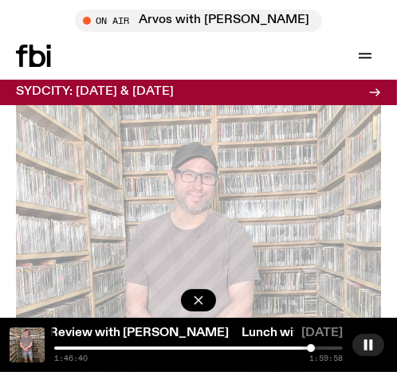
click at [311, 348] on div at bounding box center [311, 348] width 8 height 8
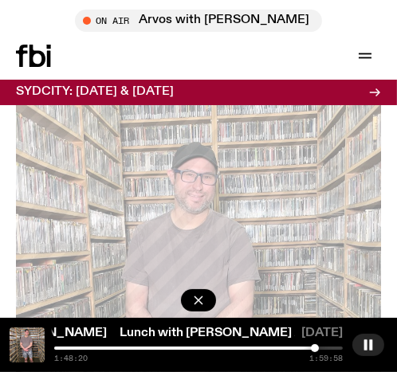
click at [315, 348] on div at bounding box center [315, 348] width 8 height 8
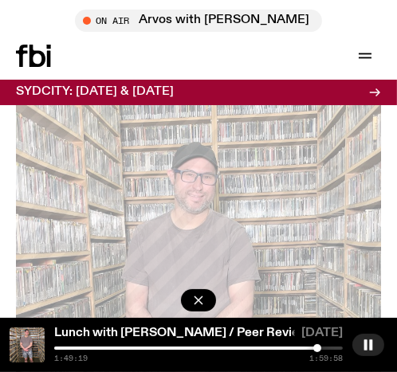
click at [317, 349] on div at bounding box center [317, 348] width 8 height 8
click at [321, 351] on div at bounding box center [320, 348] width 8 height 8
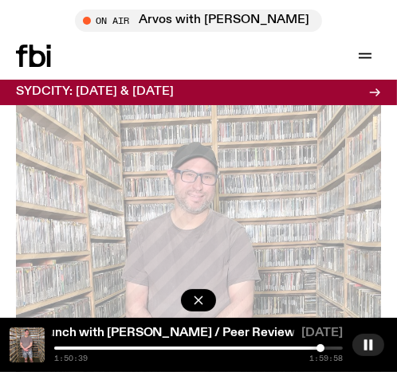
click at [320, 348] on div at bounding box center [320, 348] width 8 height 8
click at [319, 348] on div at bounding box center [320, 348] width 8 height 8
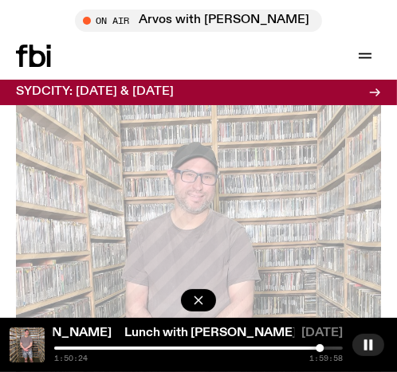
click at [324, 349] on div at bounding box center [320, 348] width 8 height 8
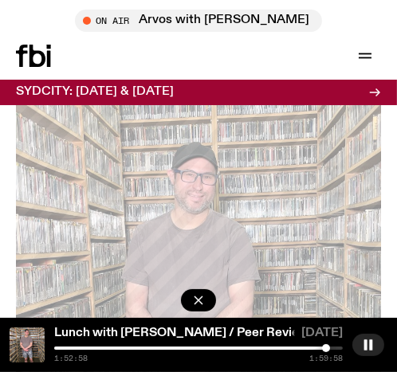
click at [326, 351] on div at bounding box center [326, 348] width 8 height 8
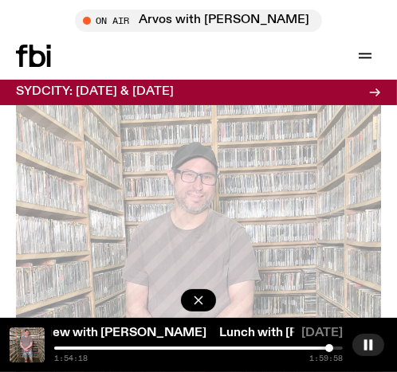
click at [329, 351] on div at bounding box center [329, 348] width 8 height 8
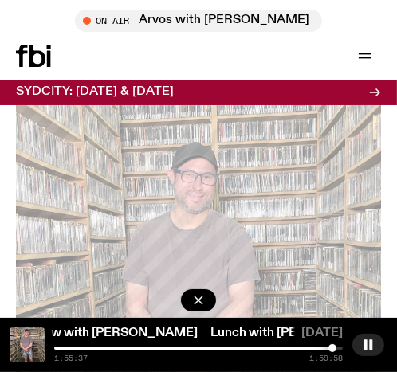
click at [332, 352] on div at bounding box center [332, 348] width 8 height 8
